Goal: Check status: Check status

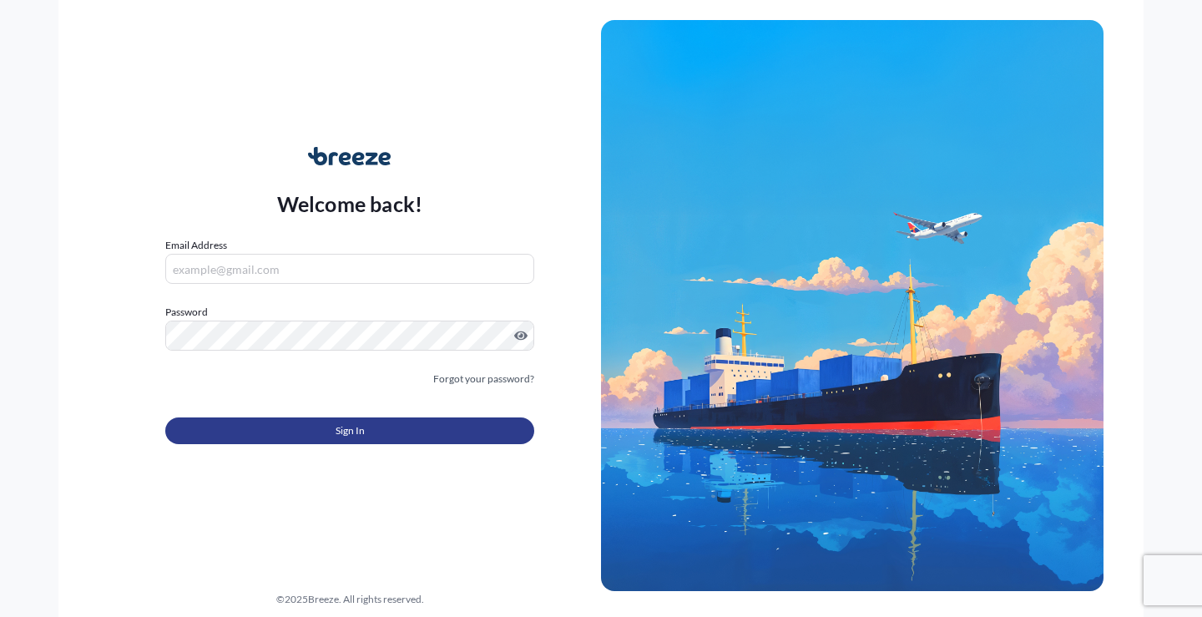
type input "[EMAIL_ADDRESS][DOMAIN_NAME]"
click at [340, 430] on span "Sign In" at bounding box center [350, 431] width 29 height 17
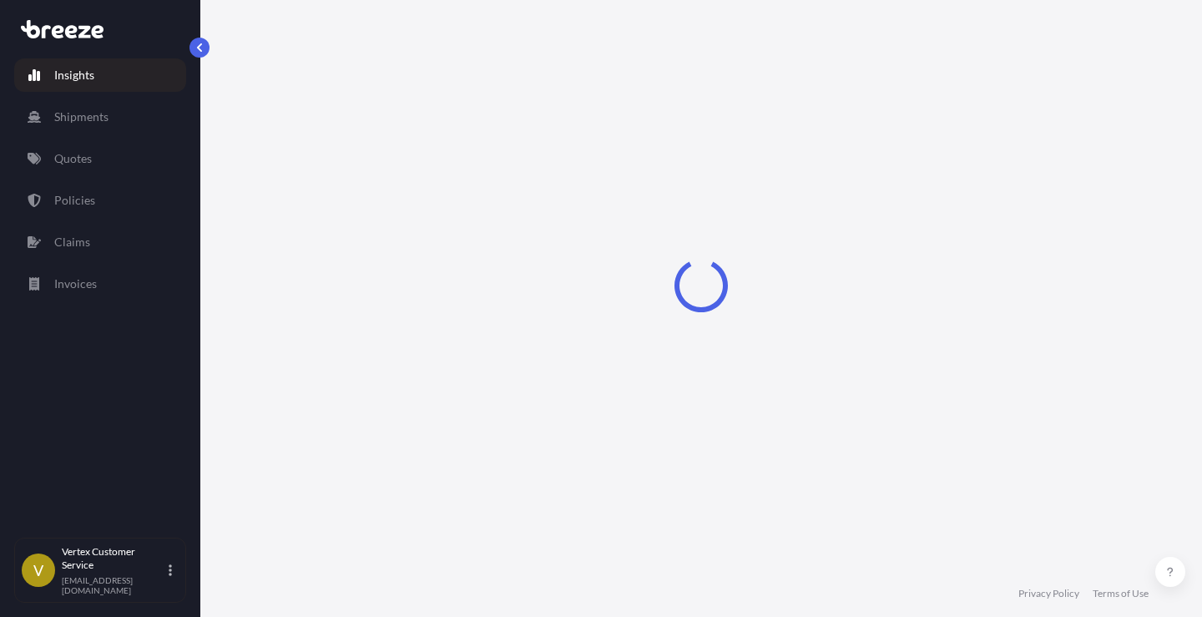
select select "2025"
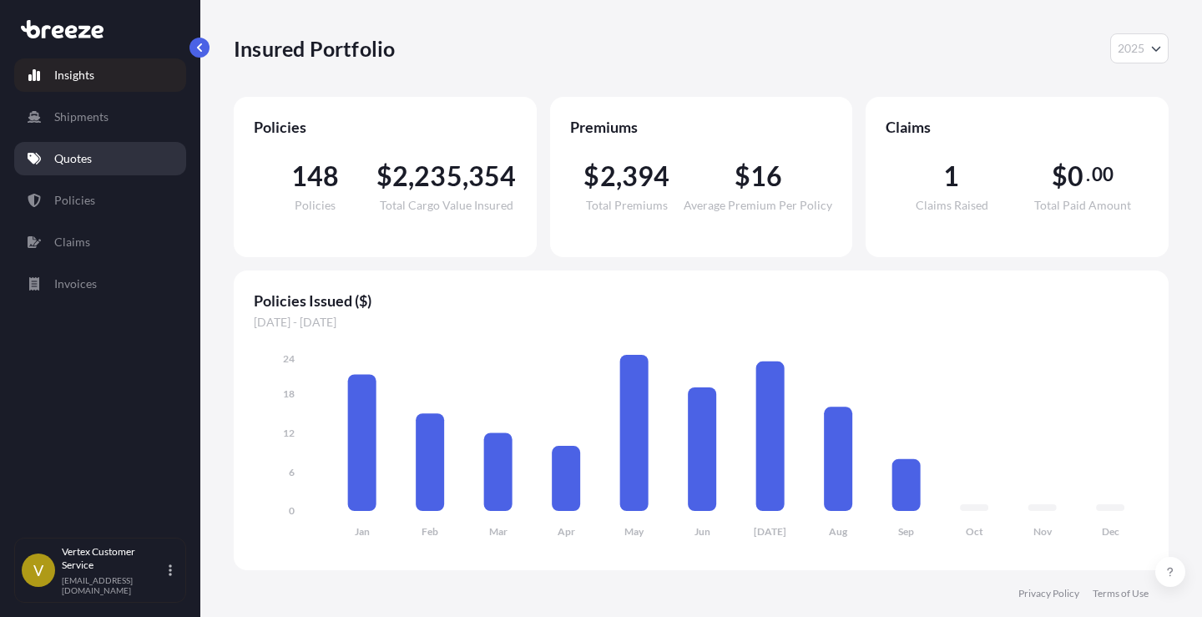
click at [84, 153] on p "Quotes" at bounding box center [73, 158] width 38 height 17
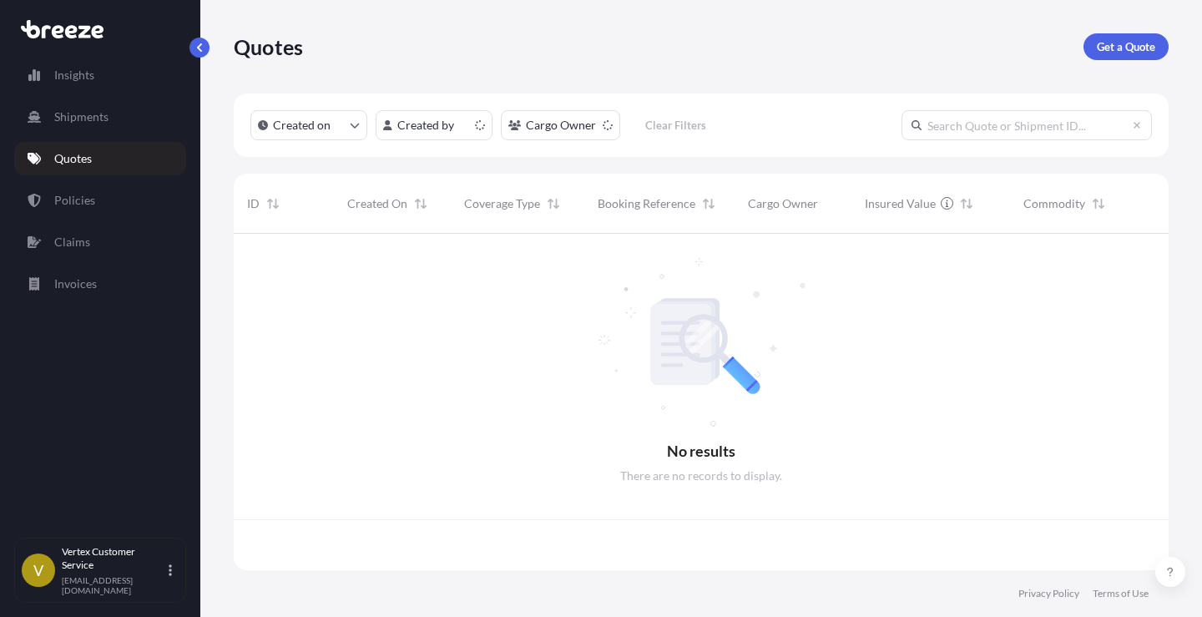
scroll to position [333, 923]
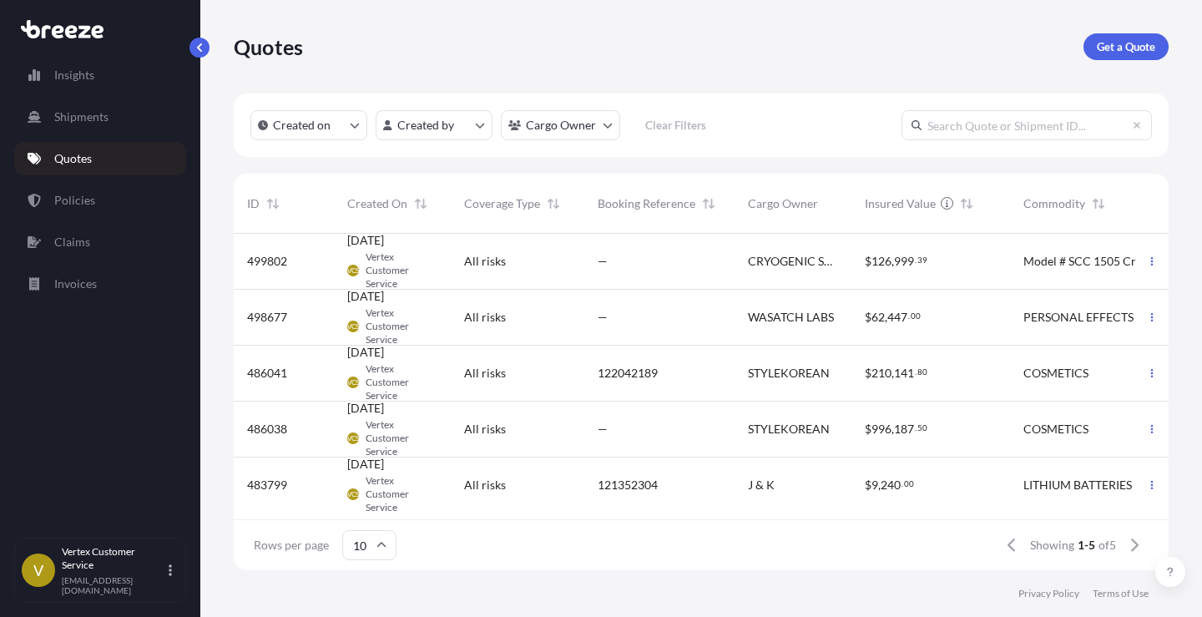
click at [276, 259] on span "499802" at bounding box center [267, 261] width 40 height 17
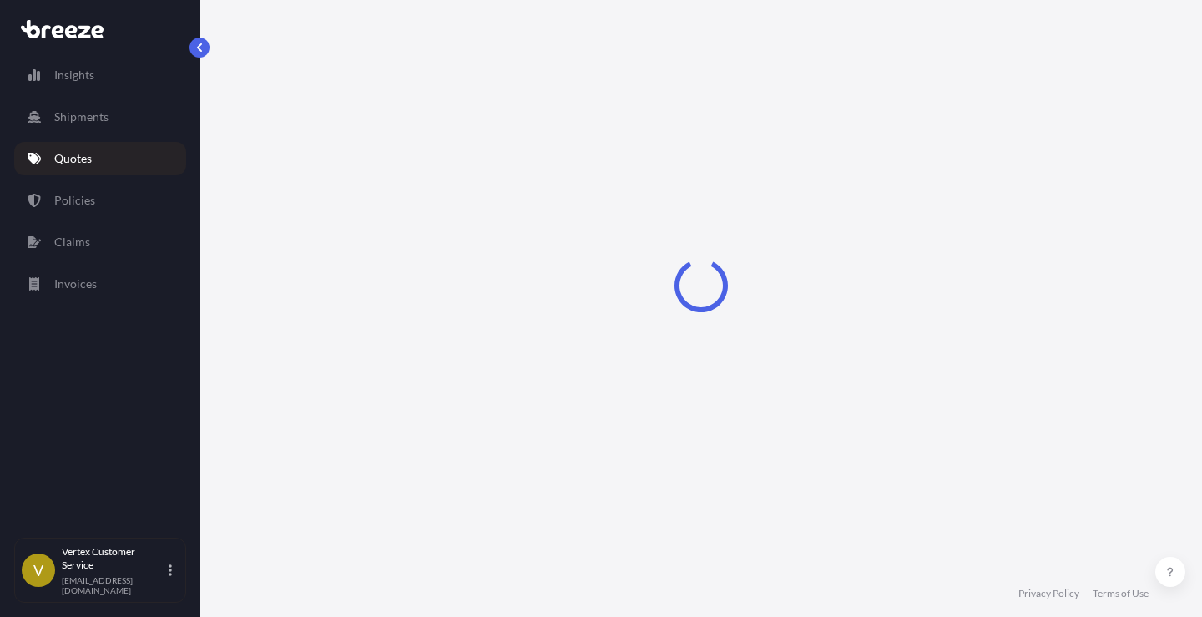
select select "Road"
select select "1"
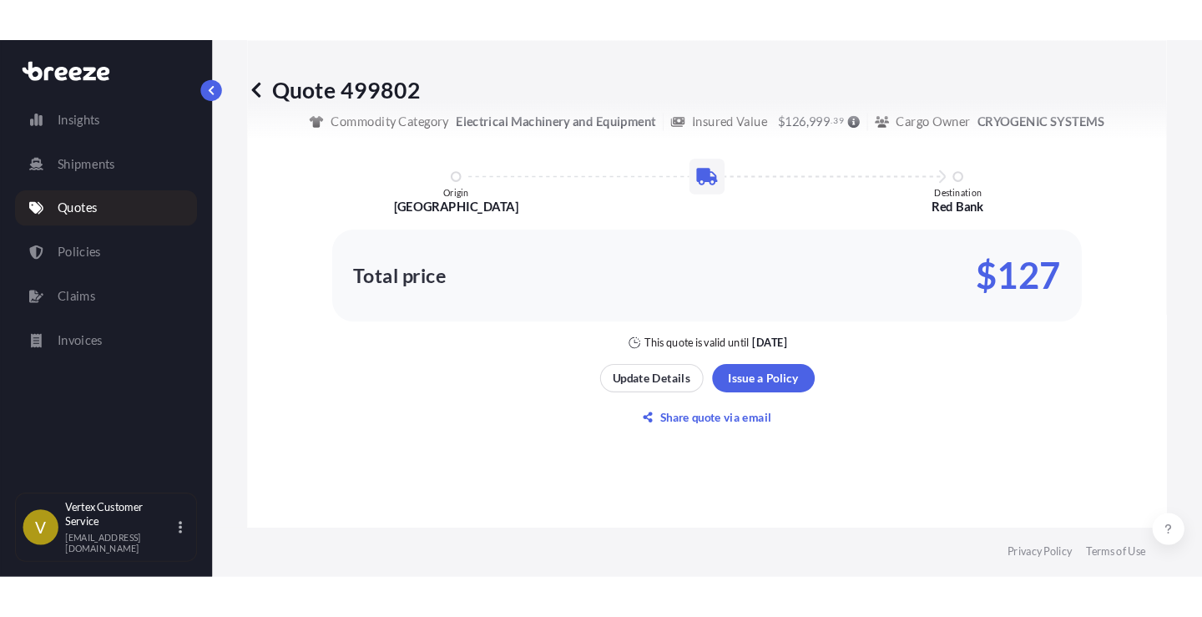
scroll to position [1173, 0]
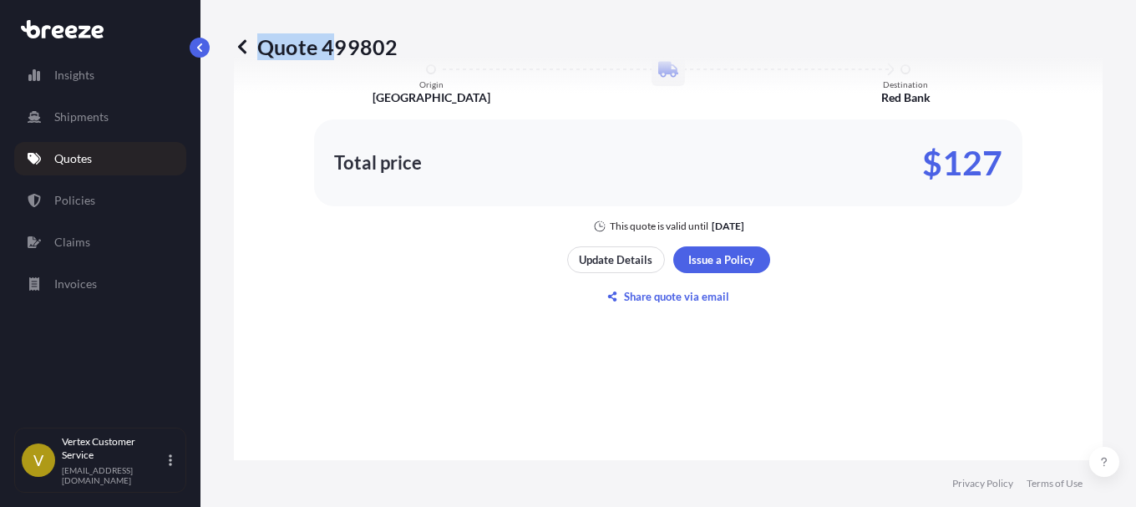
drag, startPoint x: 406, startPoint y: 49, endPoint x: 336, endPoint y: 49, distance: 70.1
click at [336, 49] on div "Quote 499802" at bounding box center [668, 46] width 868 height 27
click at [261, 332] on div "Here's your insurance offer All risk coverage Commodity Category Electrical Mac…" at bounding box center [668, 98] width 822 height 1040
drag, startPoint x: 324, startPoint y: 46, endPoint x: 391, endPoint y: 47, distance: 66.8
click at [391, 47] on p "Quote 499802" at bounding box center [316, 46] width 164 height 27
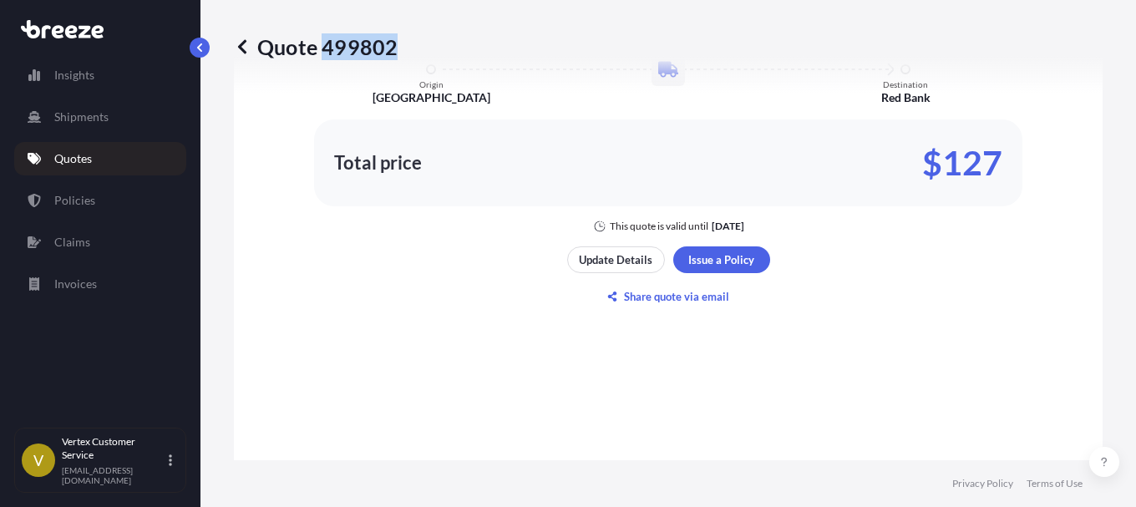
copy p "499802"
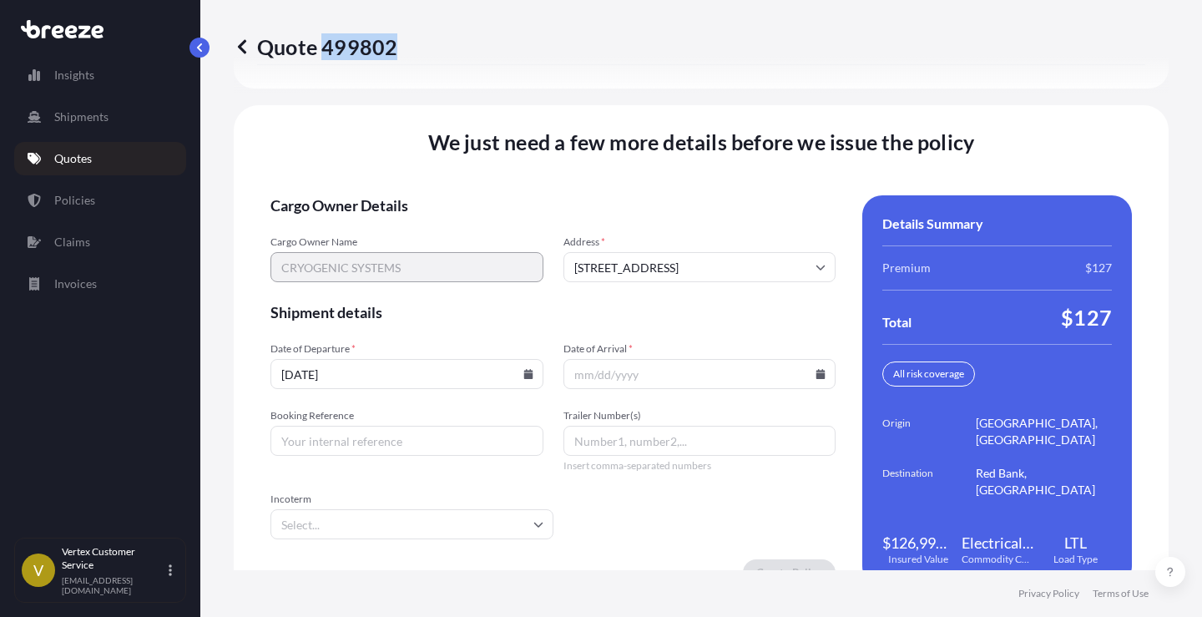
scroll to position [2358, 0]
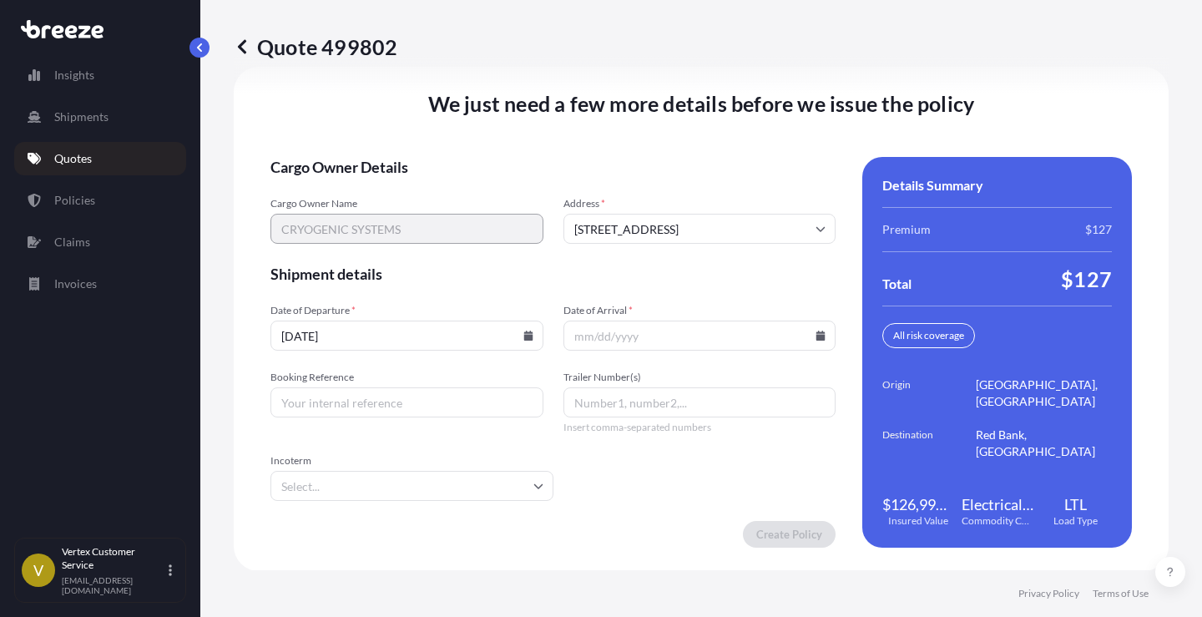
click at [817, 336] on icon at bounding box center [821, 336] width 9 height 10
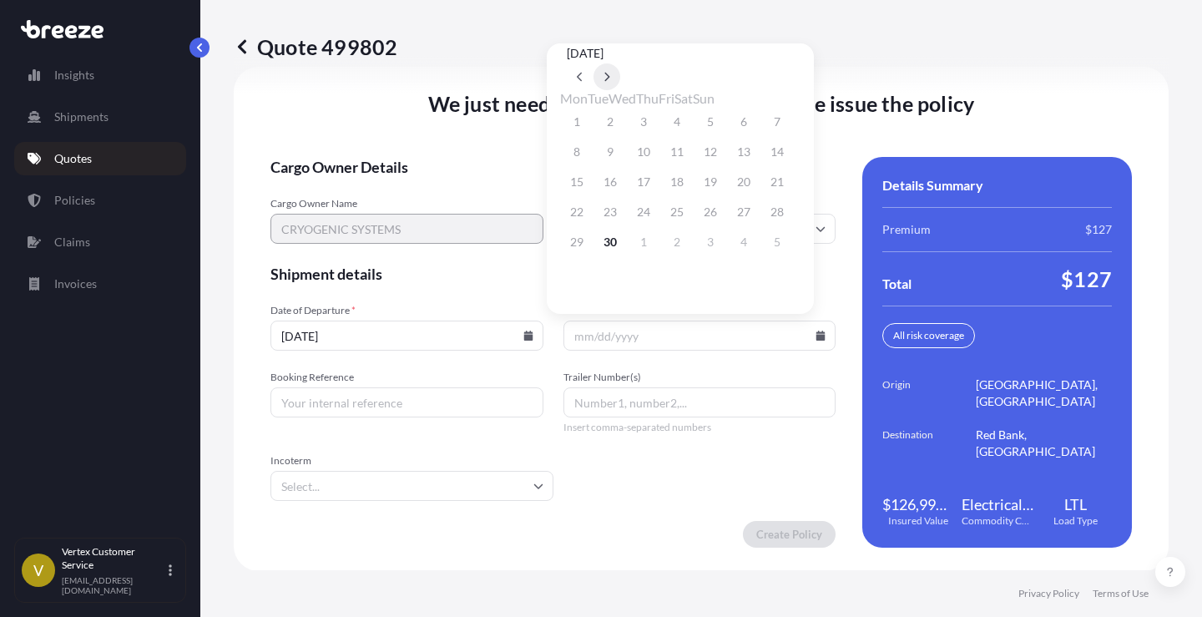
click at [610, 72] on icon at bounding box center [607, 77] width 7 height 10
click at [691, 153] on button "9" at bounding box center [677, 152] width 27 height 27
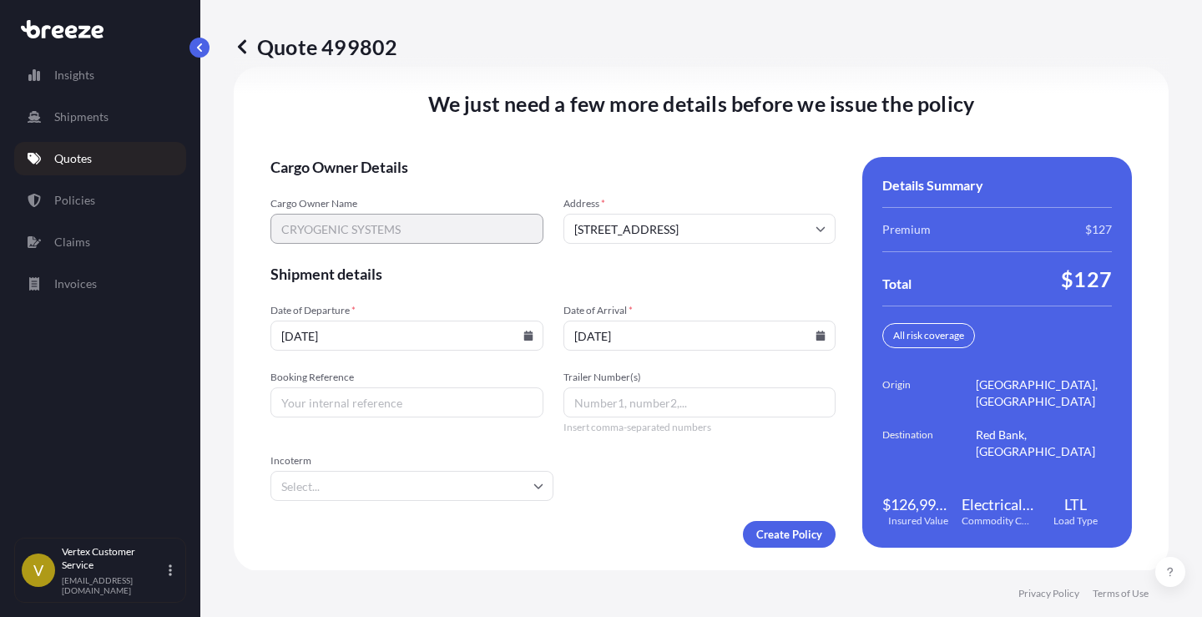
type input "[DATE]"
click at [636, 466] on form "Cargo Owner Details Cargo Owner Name CRYOGENIC SYSTEMS Address * [STREET_ADDRES…" at bounding box center [553, 352] width 565 height 391
click at [443, 405] on input "Booking Reference" at bounding box center [407, 402] width 273 height 30
click at [392, 404] on input "Booking Reference" at bounding box center [407, 402] width 273 height 30
paste input "125308289"
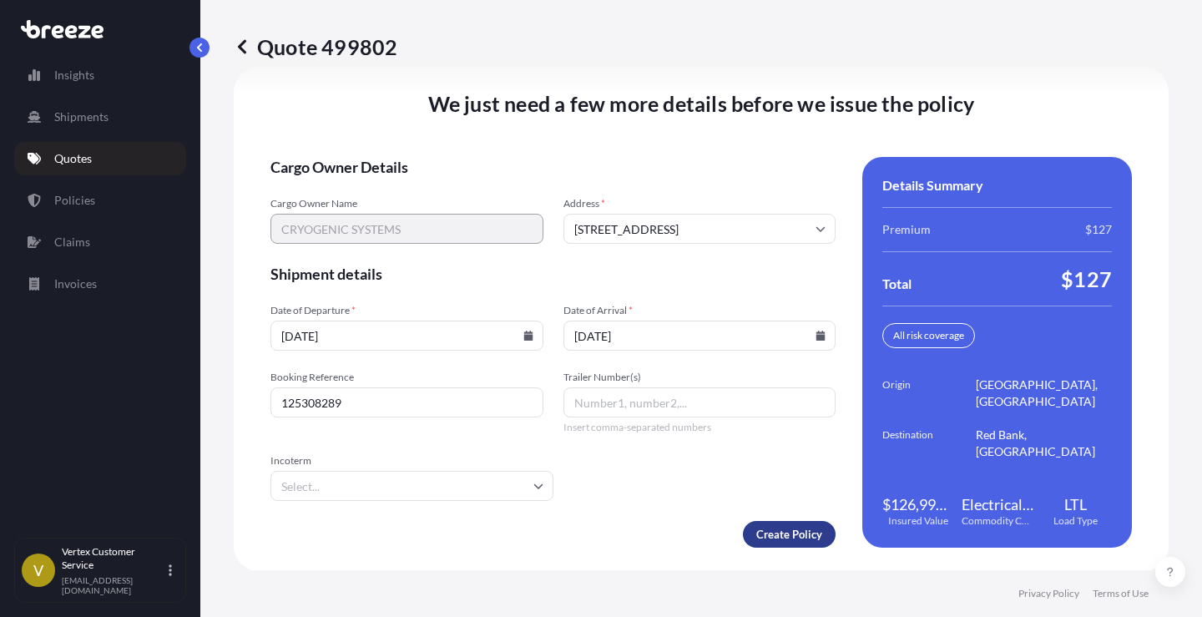
type input "125308289"
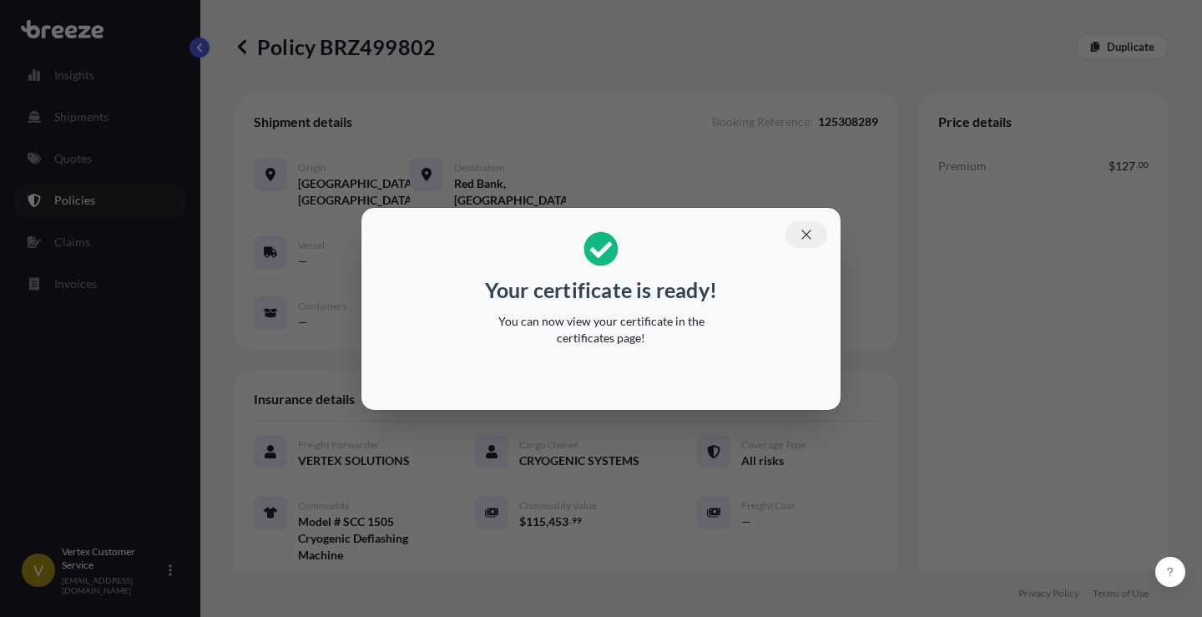
click at [805, 232] on icon "button" at bounding box center [806, 234] width 9 height 9
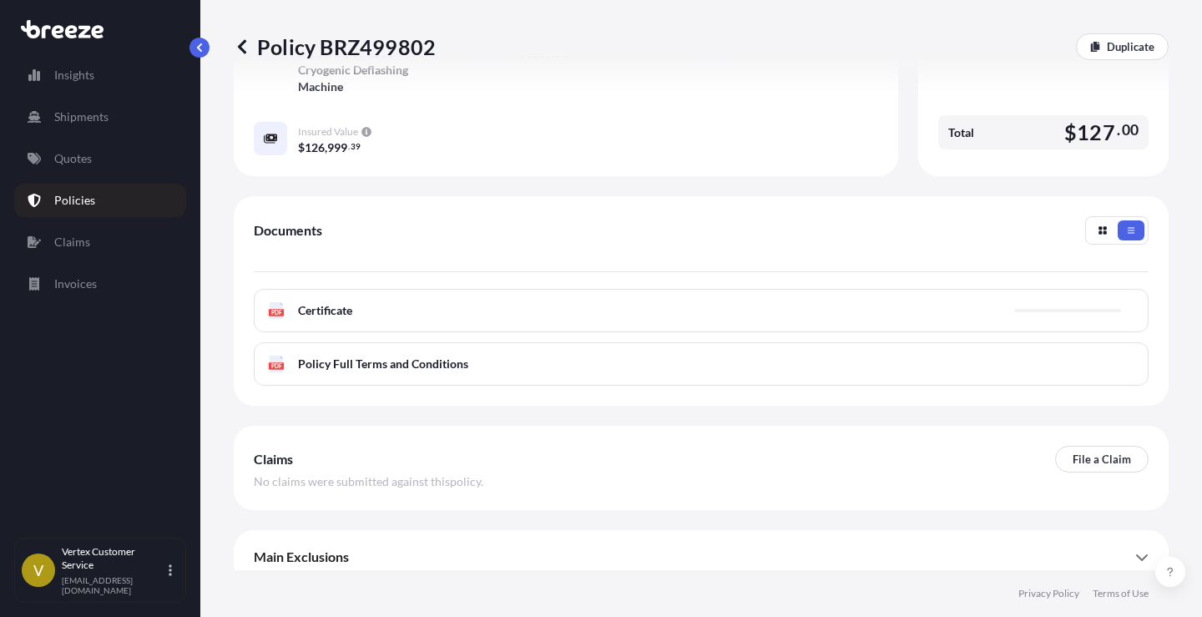
scroll to position [482, 0]
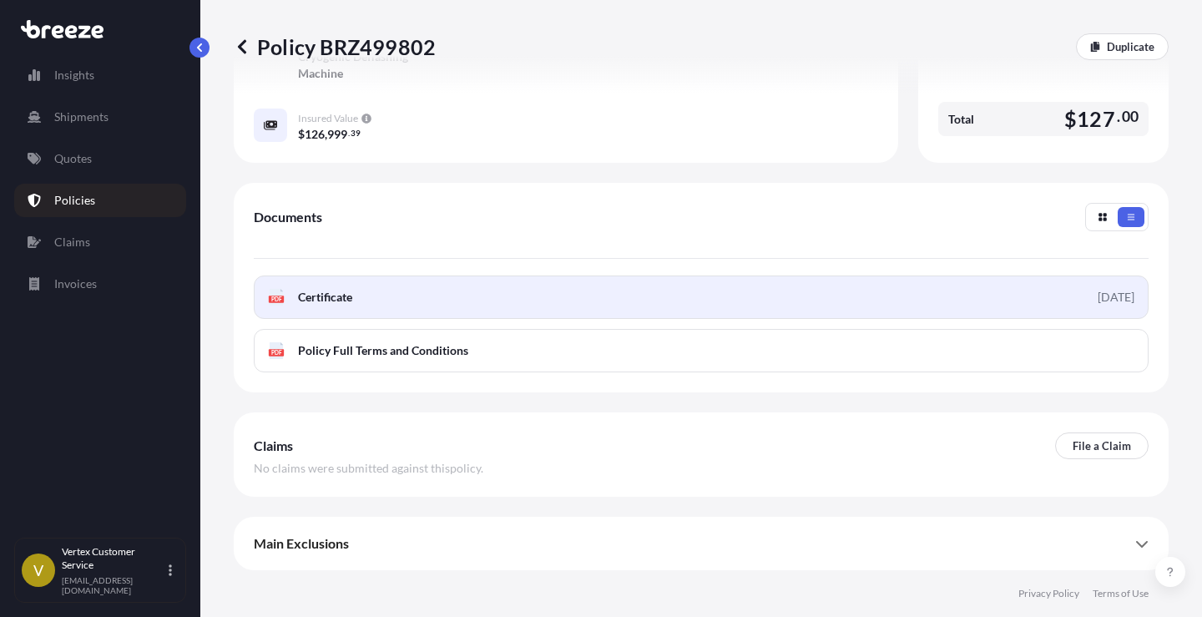
click at [300, 298] on span "Certificate" at bounding box center [325, 297] width 54 height 17
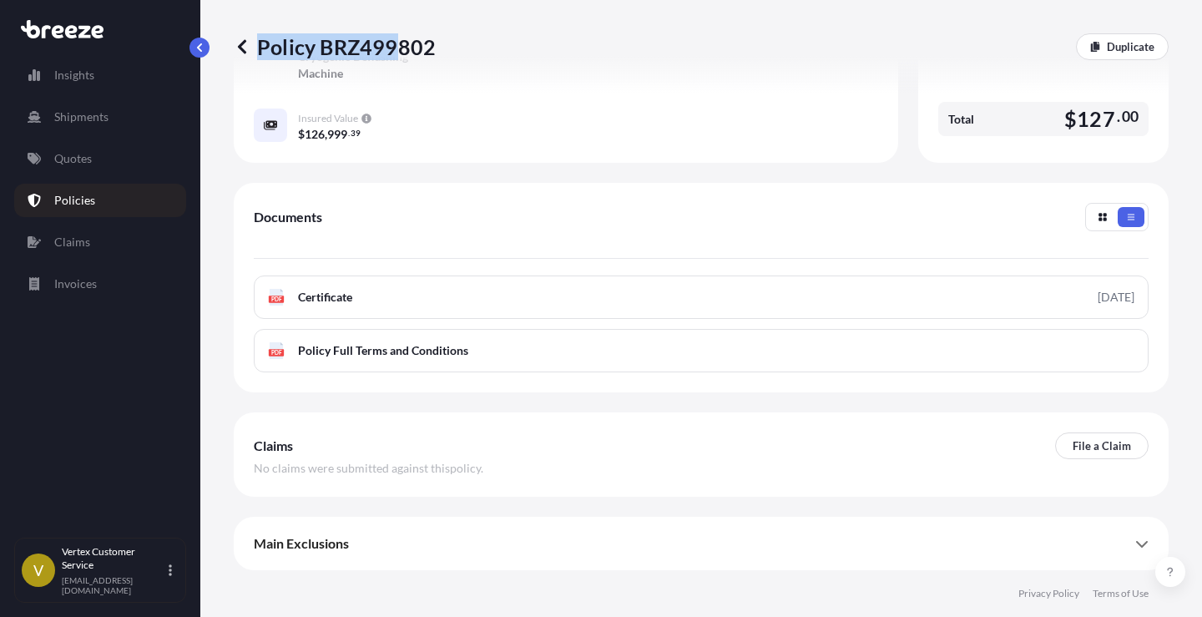
drag, startPoint x: 436, startPoint y: 45, endPoint x: 391, endPoint y: 44, distance: 45.1
click at [391, 44] on div "Policy BRZ499802 Duplicate" at bounding box center [701, 46] width 935 height 27
click at [455, 86] on div "Policy BRZ499802 Duplicate" at bounding box center [701, 47] width 935 height 94
drag, startPoint x: 324, startPoint y: 48, endPoint x: 429, endPoint y: 50, distance: 105.2
click at [431, 50] on p "Policy BRZ499802" at bounding box center [335, 46] width 202 height 27
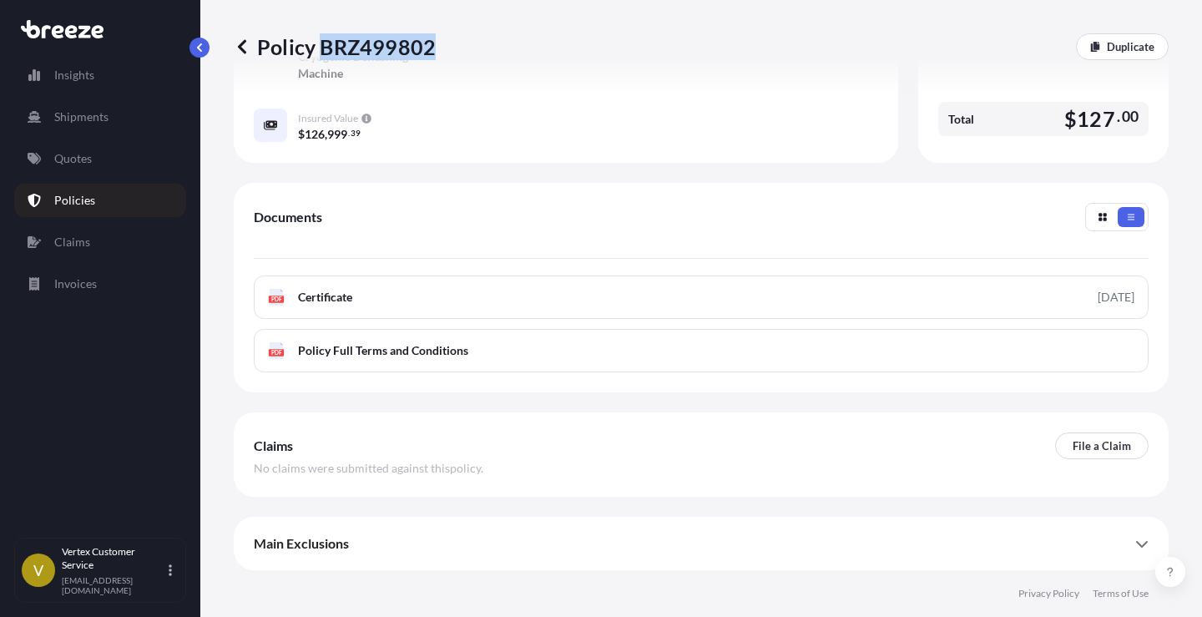
copy p "BRZ499802"
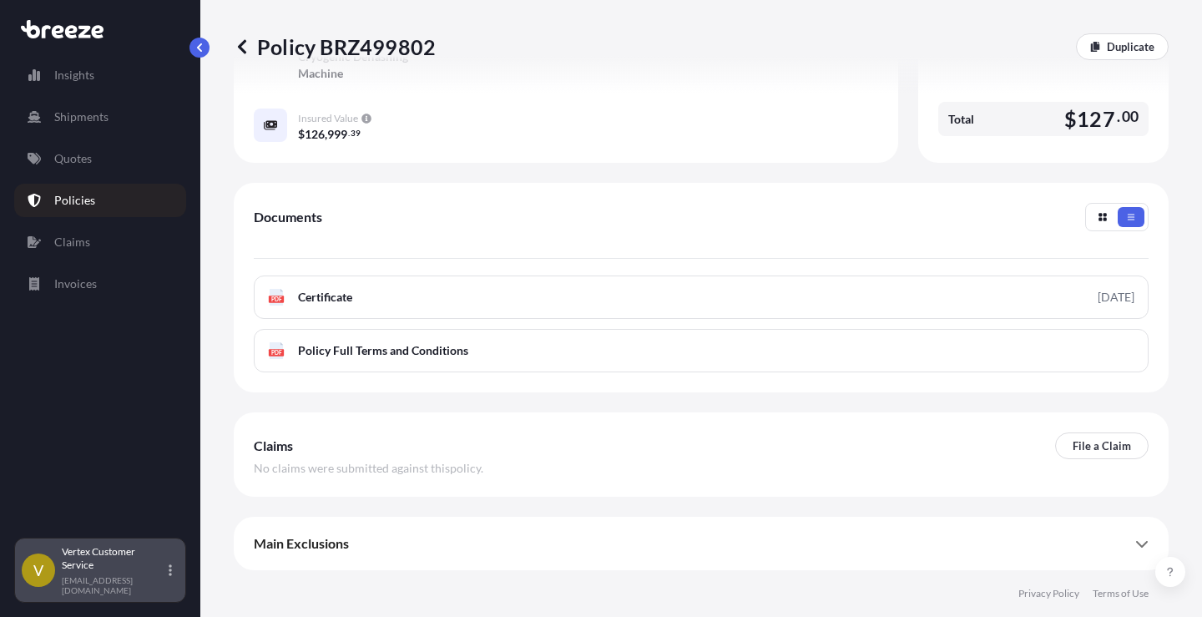
click at [170, 572] on icon at bounding box center [170, 570] width 3 height 12
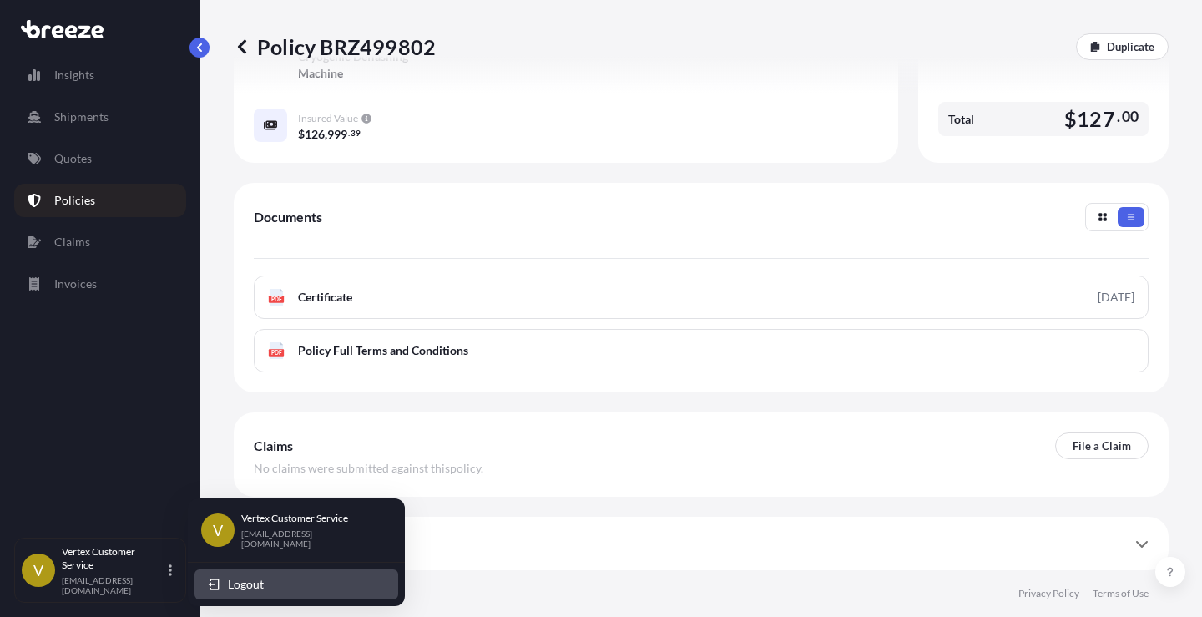
click at [228, 584] on span "Logout" at bounding box center [246, 584] width 36 height 17
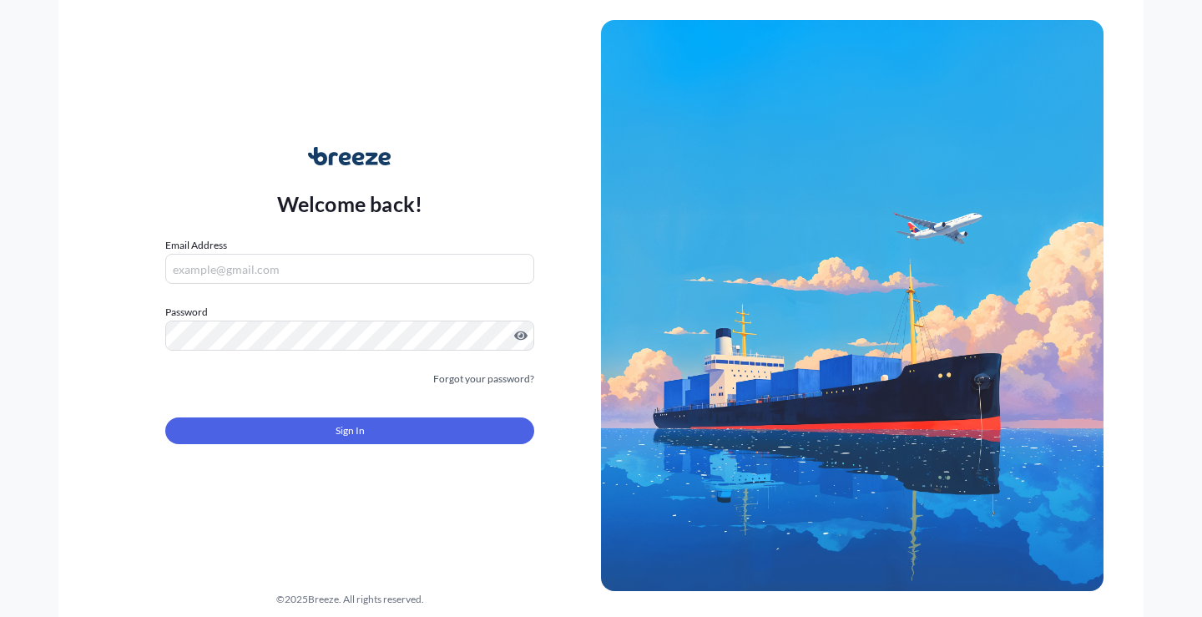
type input "[EMAIL_ADDRESS][DOMAIN_NAME]"
